Goal: Information Seeking & Learning: Compare options

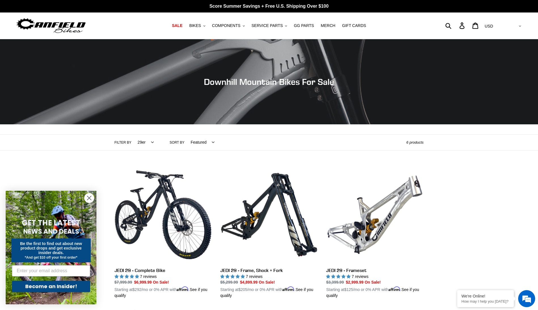
click at [90, 198] on icon "Close dialog" at bounding box center [89, 198] width 4 height 4
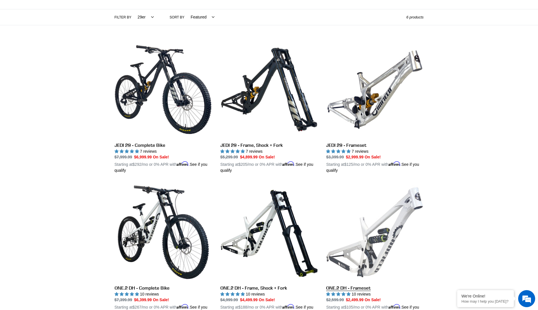
scroll to position [170, 0]
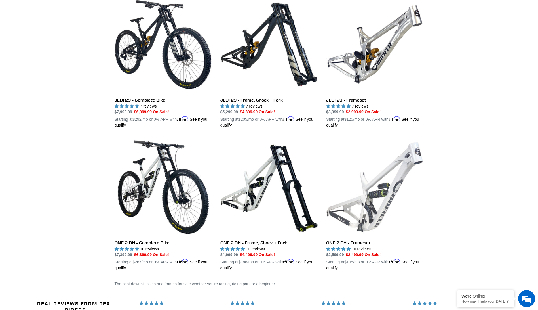
click at [346, 243] on link "ONE.2 DH - Frameset" at bounding box center [374, 204] width 97 height 133
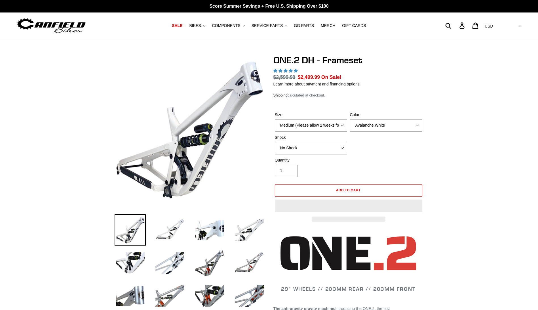
select select "highest-rating"
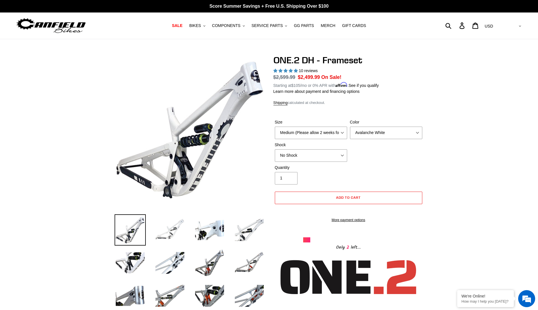
click at [166, 229] on img at bounding box center [169, 229] width 31 height 31
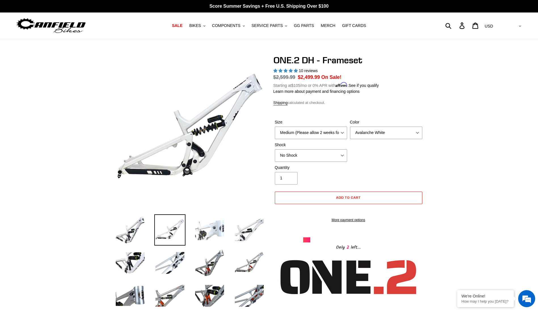
click at [210, 229] on img at bounding box center [209, 229] width 31 height 31
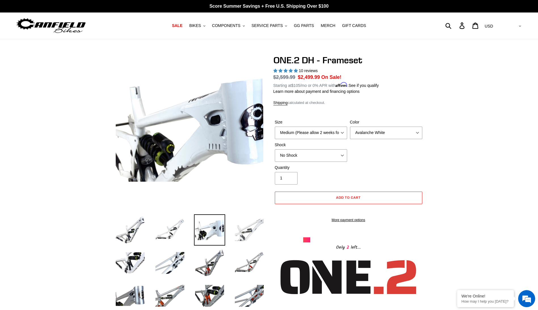
click at [252, 230] on img at bounding box center [249, 229] width 31 height 31
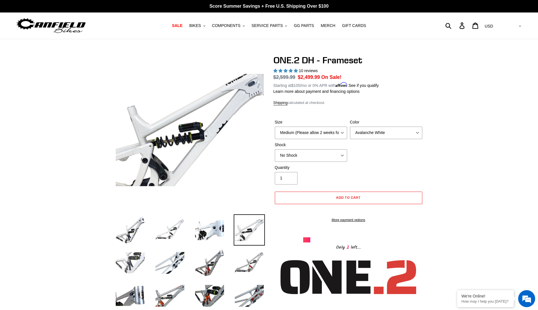
click at [141, 263] on img at bounding box center [130, 262] width 31 height 31
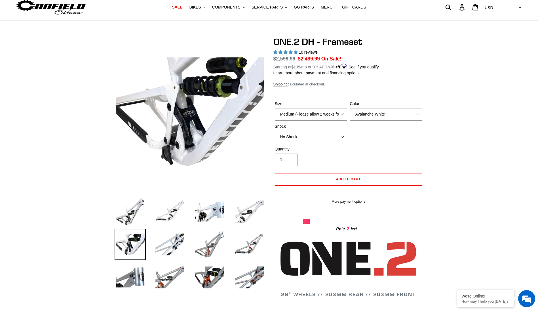
scroll to position [28, 0]
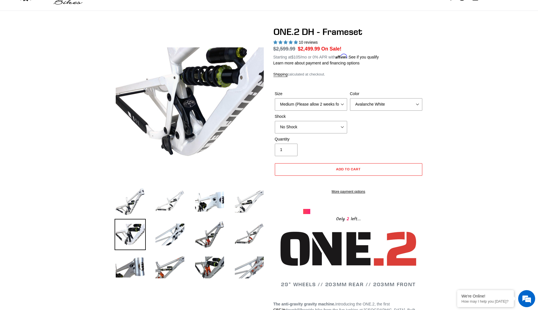
click at [255, 266] on img at bounding box center [249, 267] width 31 height 31
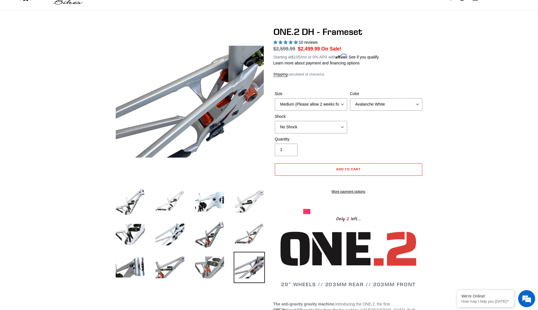
click at [213, 269] on img at bounding box center [209, 267] width 31 height 31
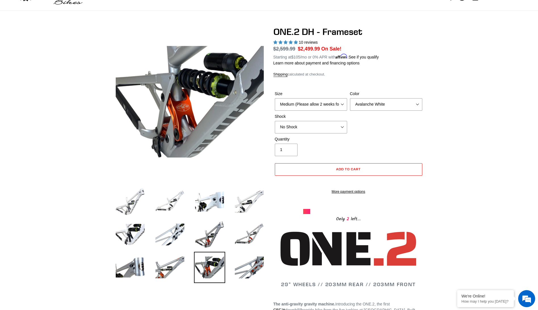
click at [135, 205] on img at bounding box center [130, 201] width 31 height 31
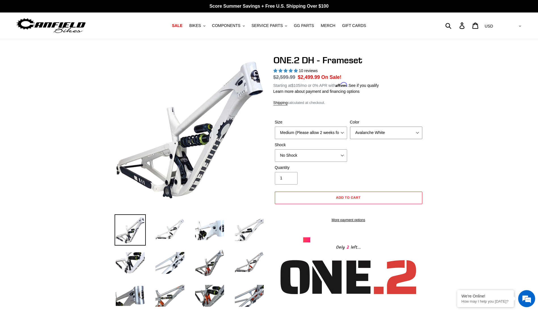
click at [419, 132] on select "Avalanche White Bentonite Grey" at bounding box center [386, 133] width 72 height 12
select select "Bentonite Grey"
click at [350, 127] on select "Avalanche White Bentonite Grey" at bounding box center [386, 133] width 72 height 12
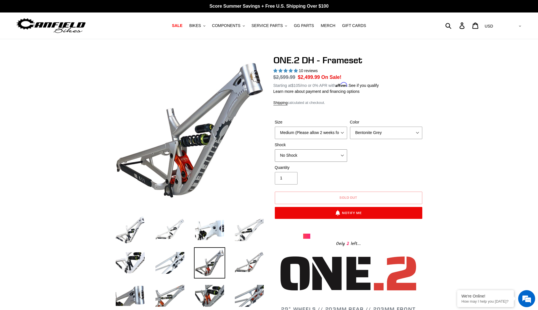
click at [343, 153] on select "No Shock Fox DHX2 Coil RockShox Vivid Coil EXT Storia LOK V3 (Custom Order)" at bounding box center [311, 155] width 72 height 12
click at [384, 148] on div "Size Medium (Please allow 2 weeks for delivery) Large (Sold Out) Color Avalanch…" at bounding box center [349, 141] width 150 height 45
click at [345, 156] on select "No Shock Fox DHX2 Coil RockShox Vivid Coil EXT Storia LOK V3 (Custom Order)" at bounding box center [311, 155] width 72 height 12
click at [275, 149] on select "No Shock Fox DHX2 Coil RockShox Vivid Coil EXT Storia LOK V3 (Custom Order)" at bounding box center [311, 155] width 72 height 12
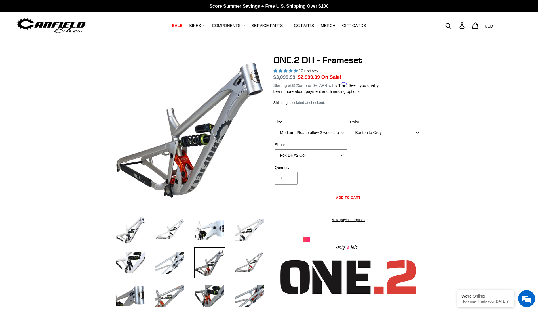
click at [343, 155] on select "No Shock Fox DHX2 Coil RockShox Vivid Coil EXT Storia LOK V3 (Custom Order)" at bounding box center [311, 155] width 72 height 12
click at [275, 149] on select "No Shock Fox DHX2 Coil RockShox Vivid Coil EXT Storia LOK V3 (Custom Order)" at bounding box center [311, 155] width 72 height 12
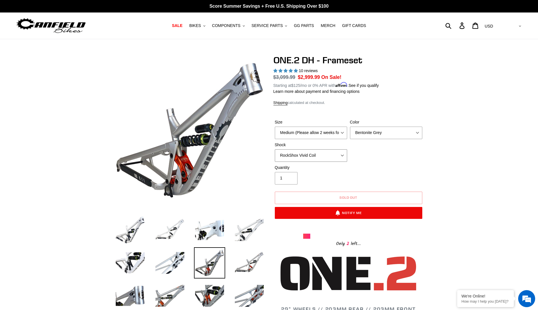
click at [345, 156] on select "No Shock Fox DHX2 Coil RockShox Vivid Coil EXT Storia LOK V3 (Custom Order)" at bounding box center [311, 155] width 72 height 12
select select "Fox DHX2 Coil"
click at [275, 149] on select "No Shock Fox DHX2 Coil RockShox Vivid Coil EXT Storia LOK V3 (Custom Order)" at bounding box center [311, 155] width 72 height 12
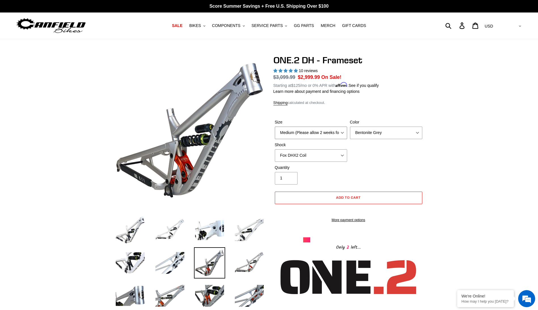
click at [344, 131] on select "Medium (Please allow 2 weeks for delivery) Large (Sold Out)" at bounding box center [311, 133] width 72 height 12
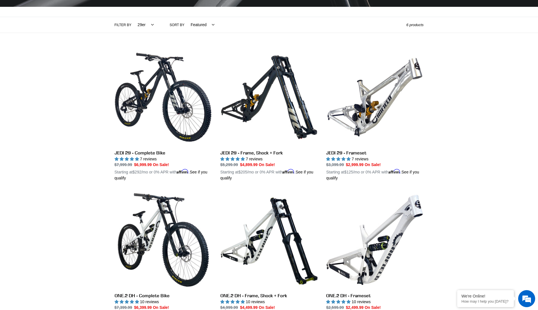
scroll to position [114, 0]
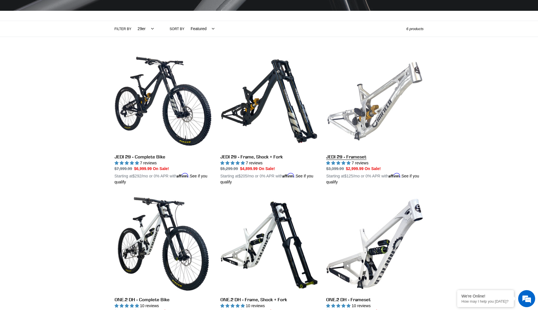
click at [360, 158] on link "JEDI 29 - Frameset" at bounding box center [374, 119] width 97 height 133
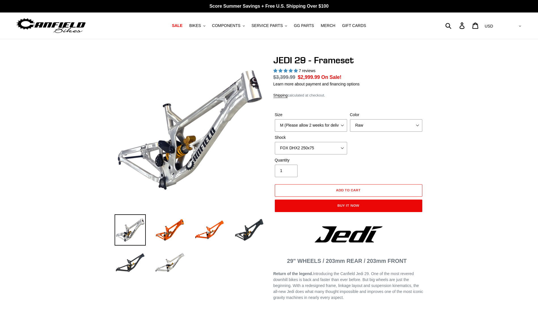
select select "highest-rating"
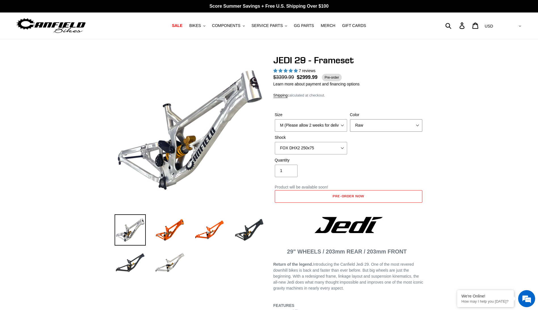
click at [420, 126] on select "Orange Raw Stealth Black" at bounding box center [386, 125] width 72 height 12
click at [350, 119] on select "Orange Raw Stealth Black" at bounding box center [386, 125] width 72 height 12
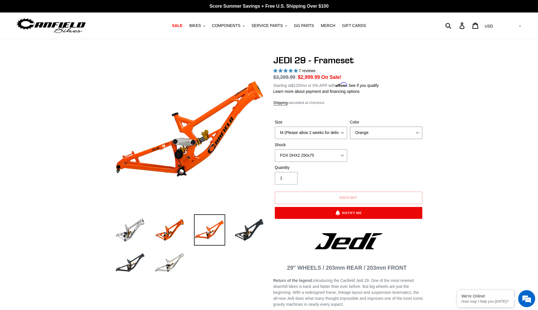
click at [418, 130] on select "Orange Raw Stealth Black" at bounding box center [386, 133] width 72 height 12
click at [350, 127] on select "Orange Raw Stealth Black" at bounding box center [386, 133] width 72 height 12
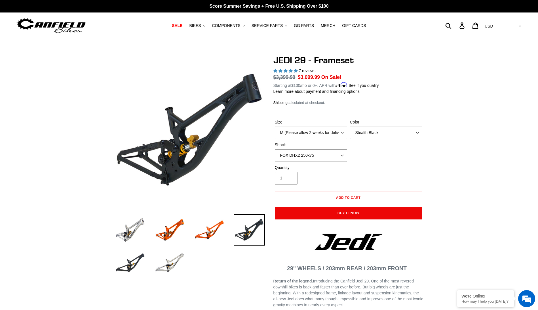
click at [418, 131] on select "Orange Raw Stealth Black" at bounding box center [386, 133] width 72 height 12
click at [350, 127] on select "Orange Raw Stealth Black" at bounding box center [386, 133] width 72 height 12
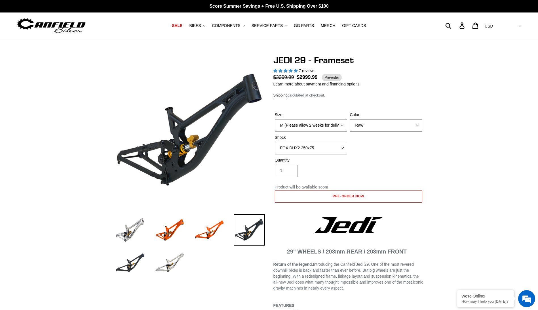
click at [419, 124] on select "Orange Raw Stealth Black" at bounding box center [386, 125] width 72 height 12
select select "Orange"
click at [350, 119] on select "Orange Raw Stealth Black" at bounding box center [386, 125] width 72 height 12
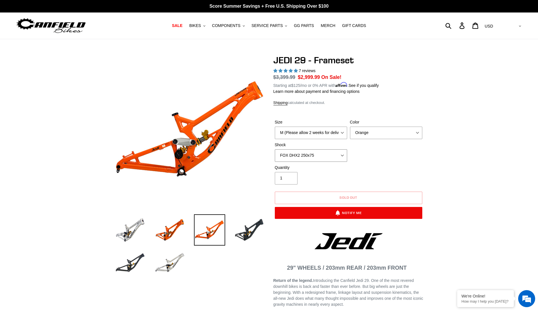
click at [343, 154] on select "No Shock FOX DHX2 250x75 RockShox Vivid Ultimate DH 250x75 EXT e-Storia LOX V3" at bounding box center [311, 155] width 72 height 12
click at [275, 149] on select "No Shock FOX DHX2 250x75 RockShox Vivid Ultimate DH 250x75 EXT e-Storia LOX V3" at bounding box center [311, 155] width 72 height 12
click at [342, 154] on select "No Shock FOX DHX2 250x75 RockShox Vivid Ultimate DH 250x75 EXT e-Storia LOX V3" at bounding box center [311, 155] width 72 height 12
click at [275, 149] on select "No Shock FOX DHX2 250x75 RockShox Vivid Ultimate DH 250x75 EXT e-Storia LOX V3" at bounding box center [311, 155] width 72 height 12
click at [343, 154] on select "No Shock FOX DHX2 250x75 RockShox Vivid Ultimate DH 250x75 EXT e-Storia LOX V3" at bounding box center [311, 155] width 72 height 12
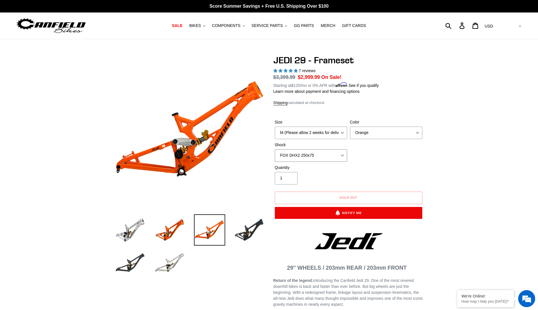
select select "No Shock"
click at [275, 149] on select "No Shock FOX DHX2 250x75 RockShox Vivid Ultimate DH 250x75 EXT e-Storia LOX V3" at bounding box center [311, 155] width 72 height 12
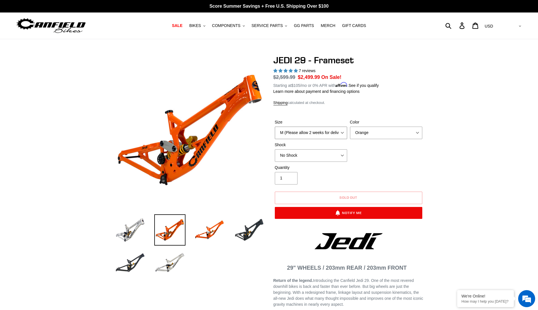
click at [343, 131] on select "M (Please allow 2 weeks for delivery) L (Please allow 2 weeks for delivery) XL" at bounding box center [311, 133] width 72 height 12
click at [275, 127] on select "M (Please allow 2 weeks for delivery) L (Please allow 2 weeks for delivery) XL" at bounding box center [311, 133] width 72 height 12
click at [343, 130] on select "M (Please allow 2 weeks for delivery) L (Please allow 2 weeks for delivery) XL" at bounding box center [311, 133] width 72 height 12
click at [275, 127] on select "M (Please allow 2 weeks for delivery) L (Please allow 2 weeks for delivery) XL" at bounding box center [311, 133] width 72 height 12
click at [344, 129] on select "M (Please allow 2 weeks for delivery) L (Please allow 2 weeks for delivery) XL" at bounding box center [311, 133] width 72 height 12
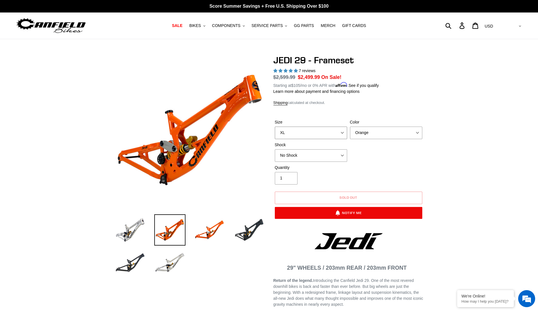
click at [275, 127] on select "M (Please allow 2 weeks for delivery) L (Please allow 2 weeks for delivery) XL" at bounding box center [311, 133] width 72 height 12
click at [343, 133] on select "M (Please allow 2 weeks for delivery) L (Please allow 2 weeks for delivery) XL" at bounding box center [311, 133] width 72 height 12
select select "M (Please allow 2 weeks for delivery)"
click at [275, 127] on select "M (Please allow 2 weeks for delivery) L (Please allow 2 weeks for delivery) XL" at bounding box center [311, 133] width 72 height 12
click at [127, 236] on img at bounding box center [130, 229] width 31 height 31
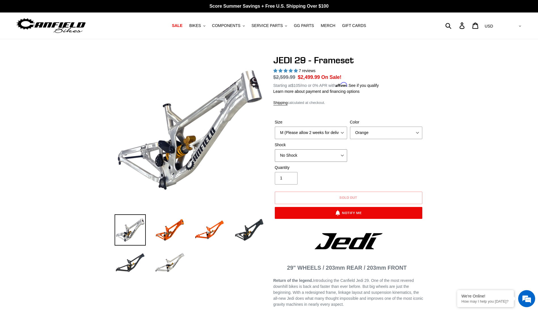
click at [343, 155] on select "No Shock FOX DHX2 250x75 RockShox Vivid Ultimate DH 250x75 EXT e-Storia LOX V3" at bounding box center [311, 155] width 72 height 12
select select "FOX DHX2 250x75"
click at [275, 149] on select "No Shock FOX DHX2 250x75 RockShox Vivid Ultimate DH 250x75 EXT e-Storia LOX V3" at bounding box center [311, 155] width 72 height 12
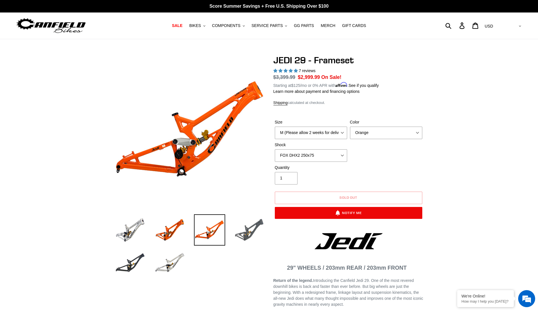
click at [256, 227] on img at bounding box center [249, 229] width 31 height 31
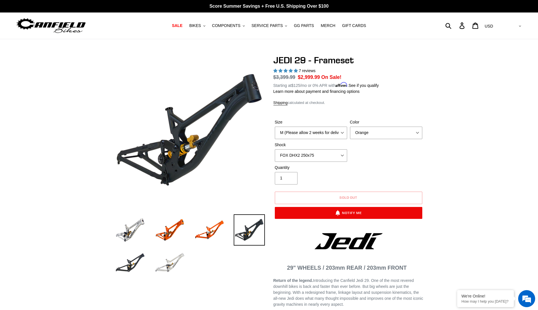
click at [168, 265] on img at bounding box center [169, 262] width 31 height 31
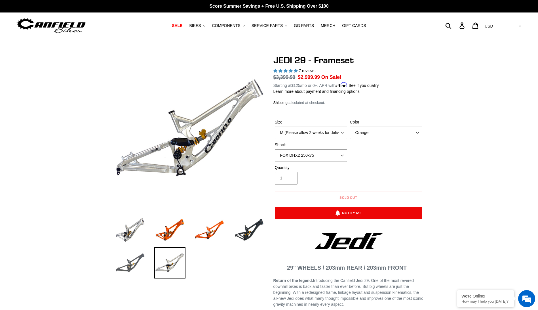
click at [137, 267] on img at bounding box center [130, 262] width 31 height 31
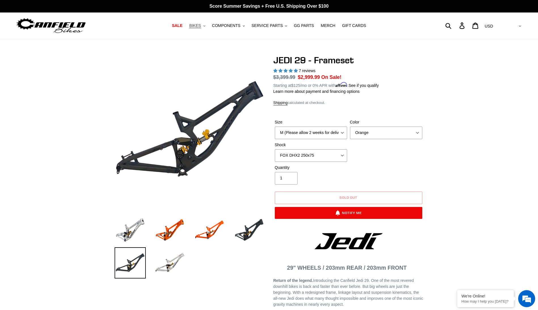
click at [201, 25] on span "BIKES" at bounding box center [195, 25] width 12 height 5
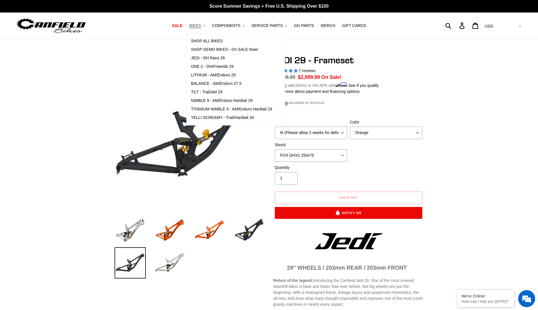
click at [201, 26] on span "BIKES" at bounding box center [195, 25] width 12 height 5
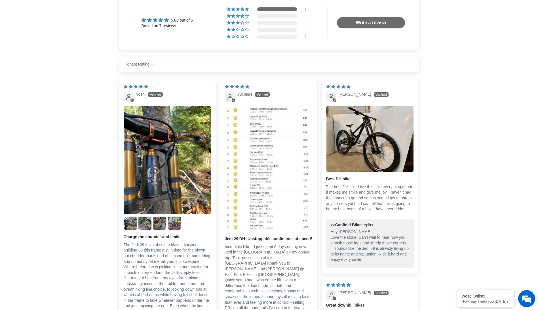
scroll to position [937, 0]
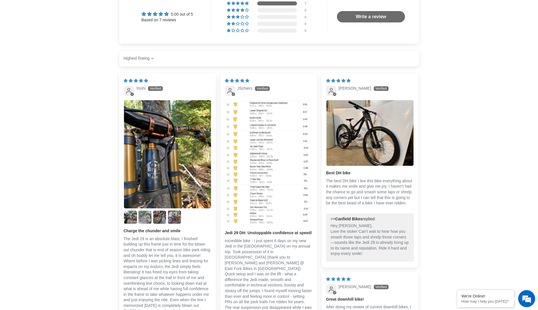
click at [150, 217] on img "Link to user picture 3" at bounding box center [145, 217] width 13 height 13
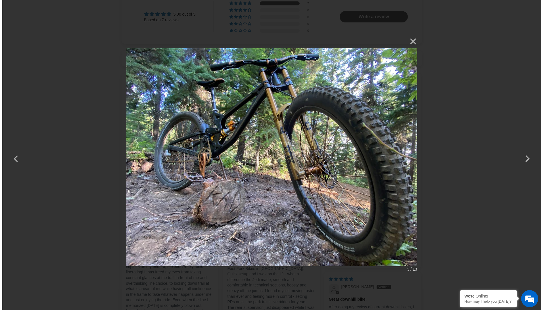
scroll to position [0, 0]
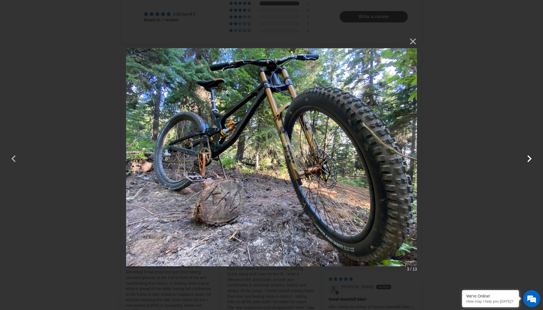
click at [529, 158] on button "button" at bounding box center [529, 155] width 14 height 14
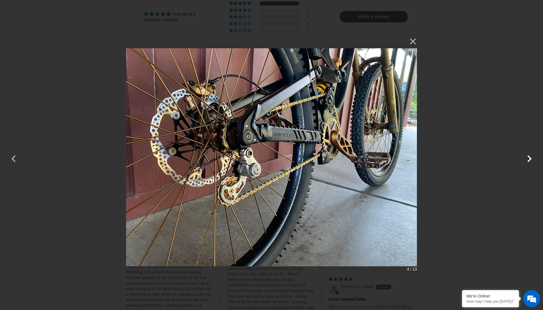
click at [529, 158] on button "button" at bounding box center [529, 155] width 14 height 14
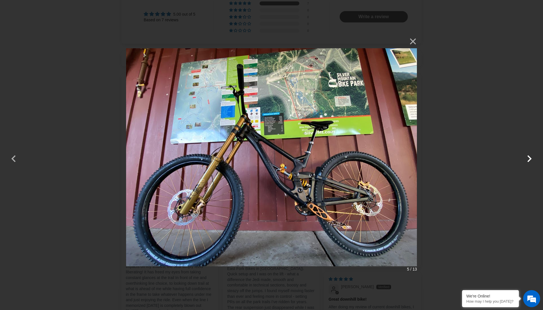
click at [529, 158] on button "button" at bounding box center [529, 155] width 14 height 14
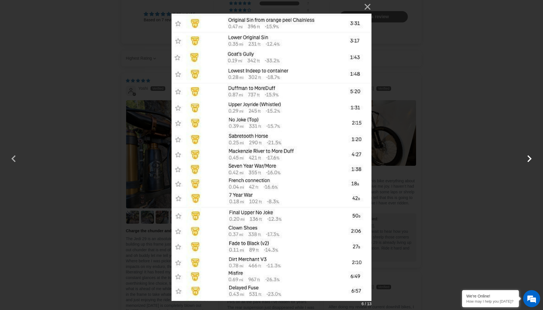
click at [529, 158] on button "button" at bounding box center [529, 155] width 14 height 14
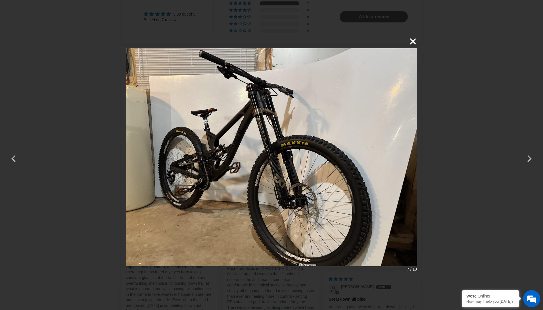
click at [410, 39] on button "×" at bounding box center [410, 42] width 14 height 14
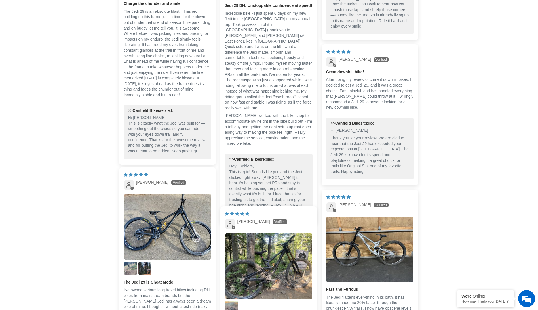
scroll to position [1164, 0]
